Goal: Navigation & Orientation: Find specific page/section

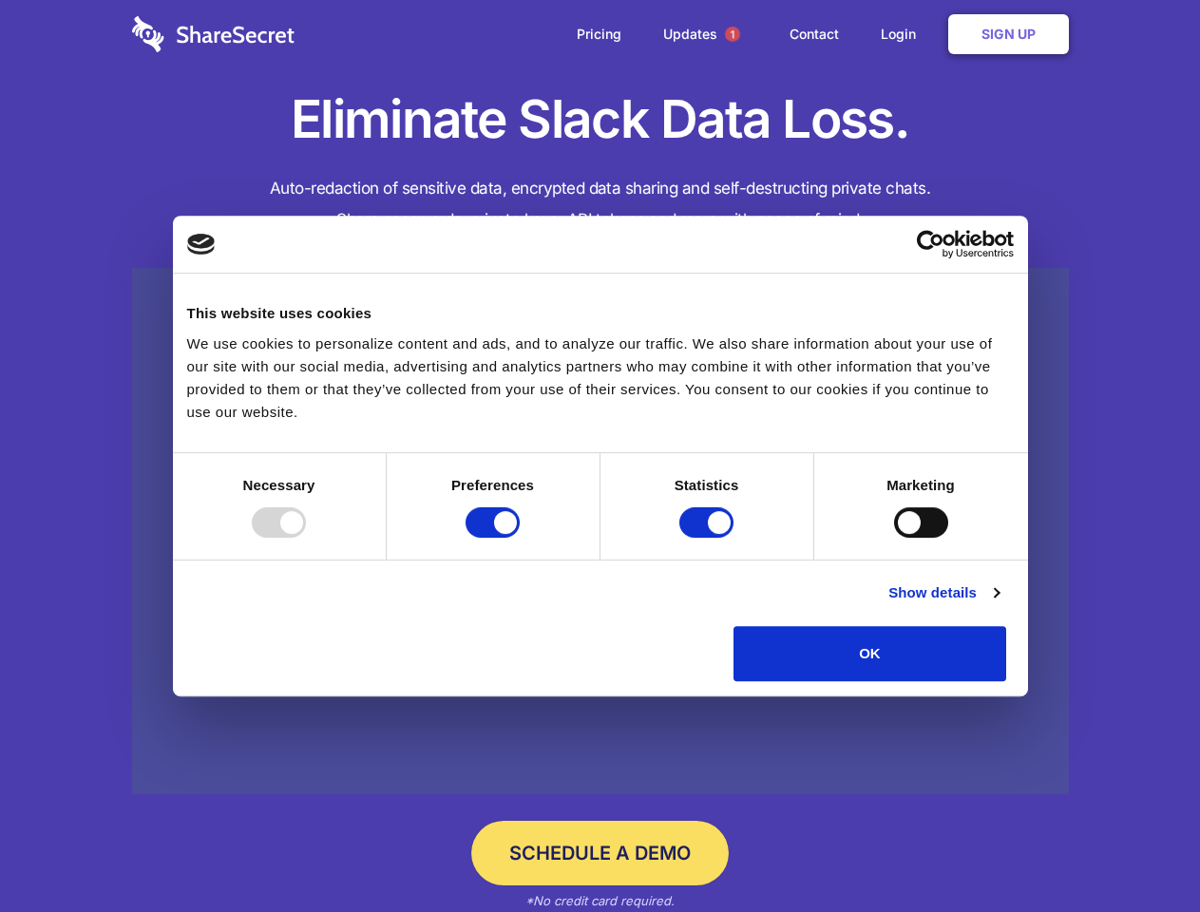
click at [306, 538] on div at bounding box center [279, 522] width 54 height 30
click at [520, 538] on input "Preferences" at bounding box center [492, 522] width 54 height 30
checkbox input "false"
click at [709, 538] on input "Statistics" at bounding box center [706, 522] width 54 height 30
checkbox input "false"
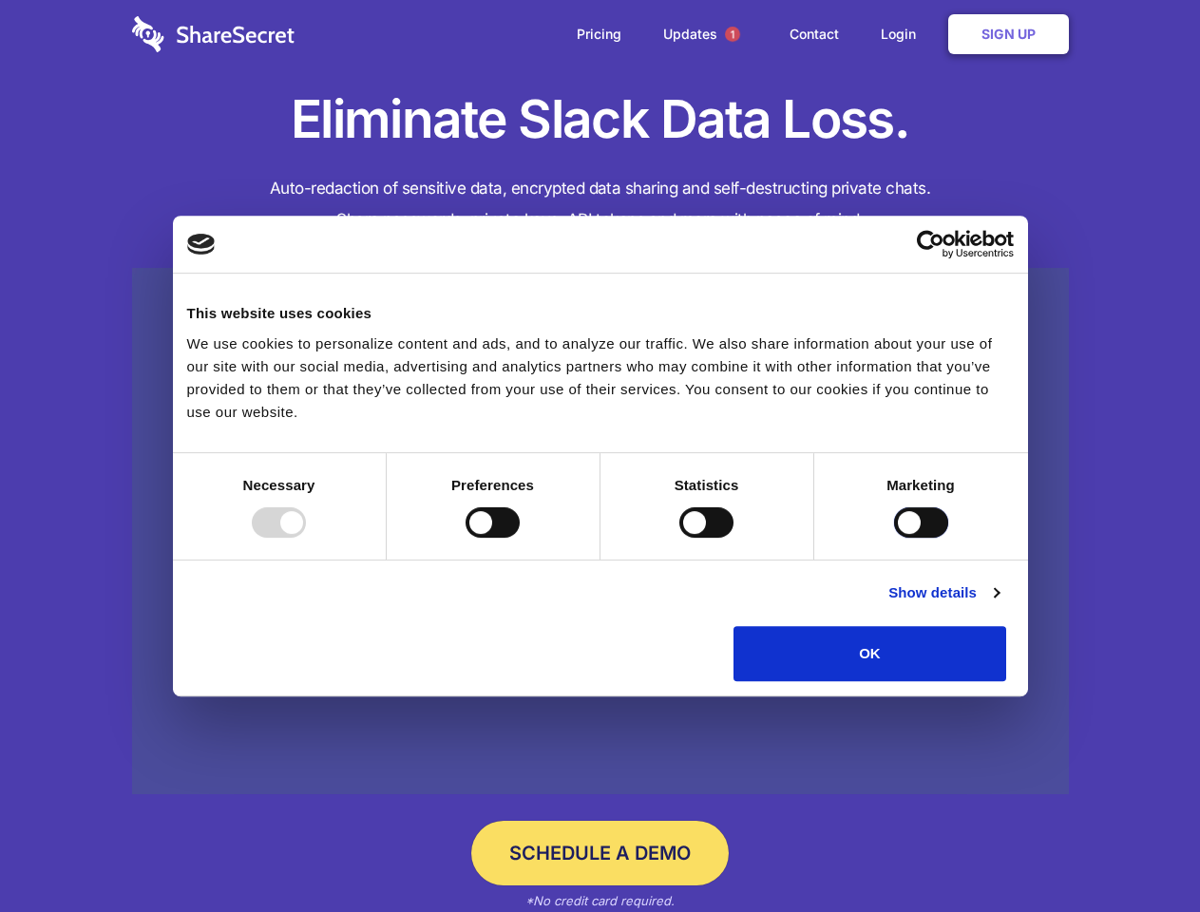
click at [894, 538] on input "Marketing" at bounding box center [921, 522] width 54 height 30
checkbox input "true"
click at [998, 604] on link "Show details" at bounding box center [943, 592] width 110 height 23
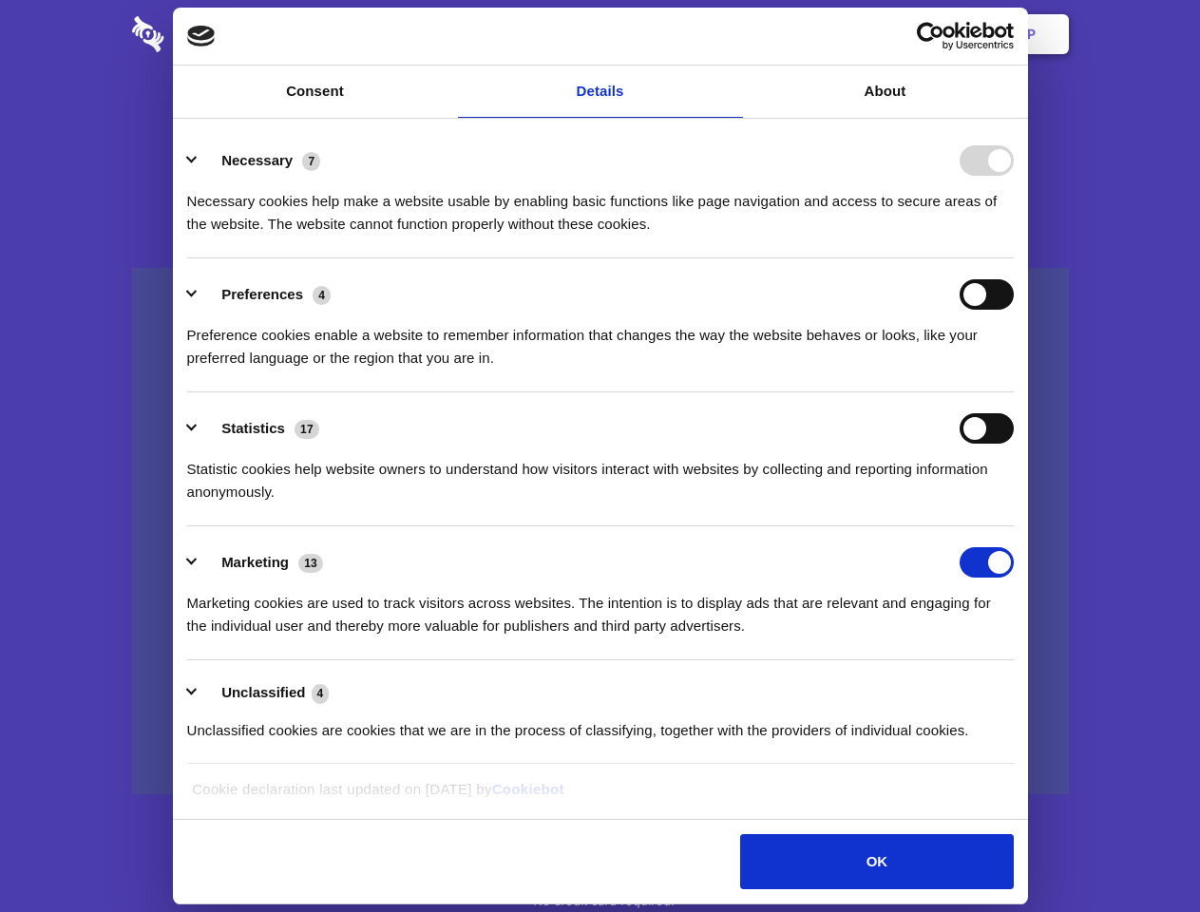
click at [1014, 176] on div "Necessary 7" at bounding box center [600, 160] width 826 height 30
click at [731, 34] on span "1" at bounding box center [732, 34] width 15 height 15
